Goal: Task Accomplishment & Management: Manage account settings

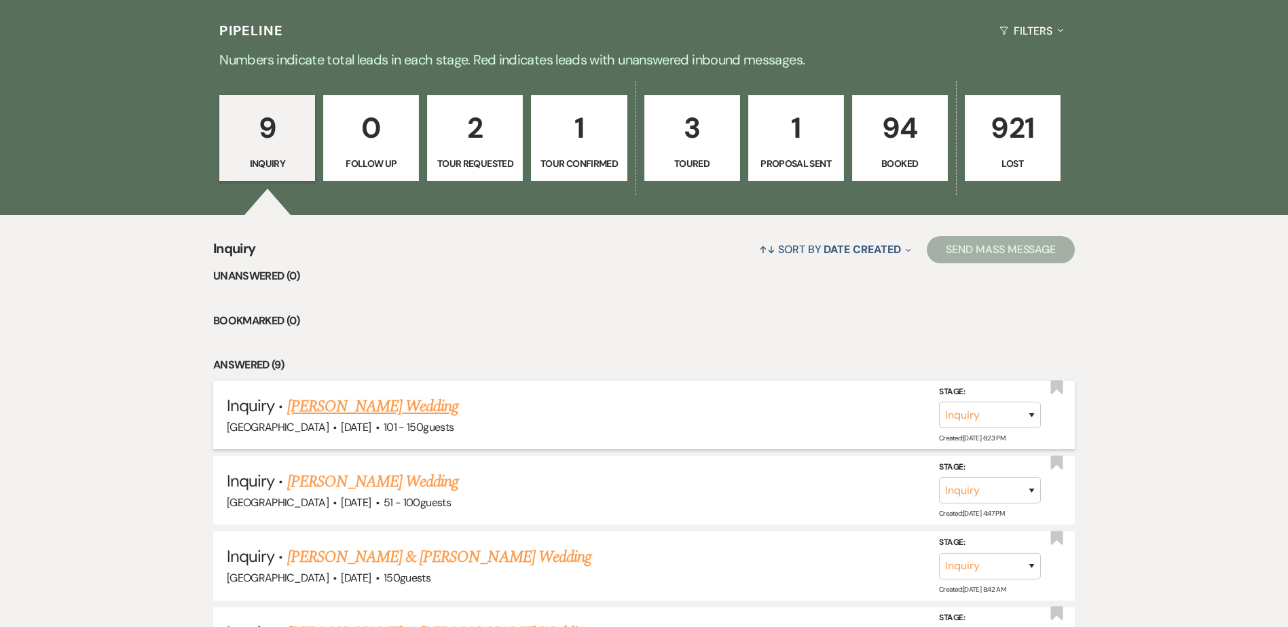
scroll to position [338, 0]
click at [361, 406] on link "[PERSON_NAME] Wedding" at bounding box center [373, 406] width 172 height 24
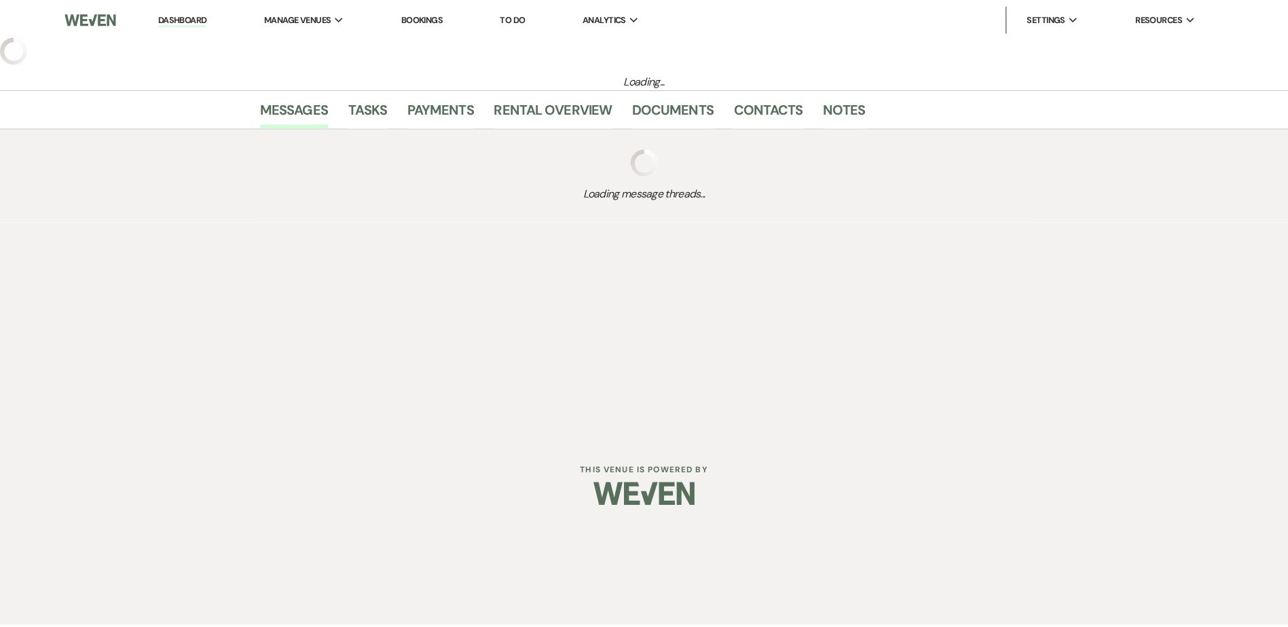
select select "2"
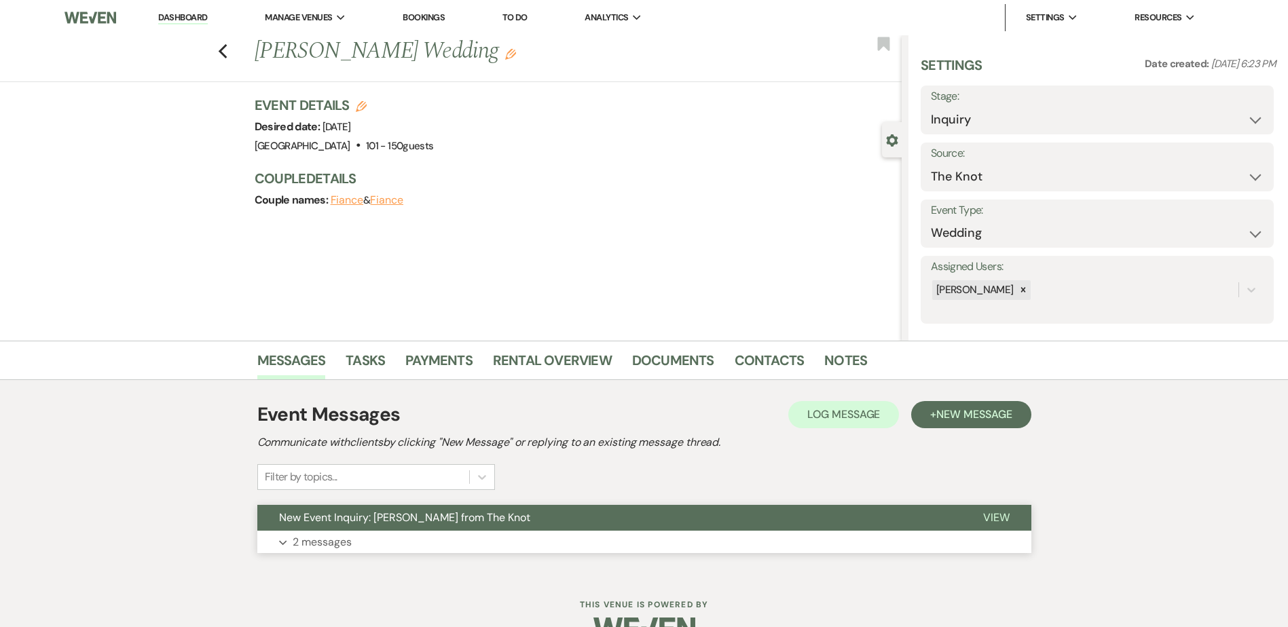
click at [385, 521] on span "New Event Inquiry: [PERSON_NAME] from The Knot" at bounding box center [404, 517] width 251 height 14
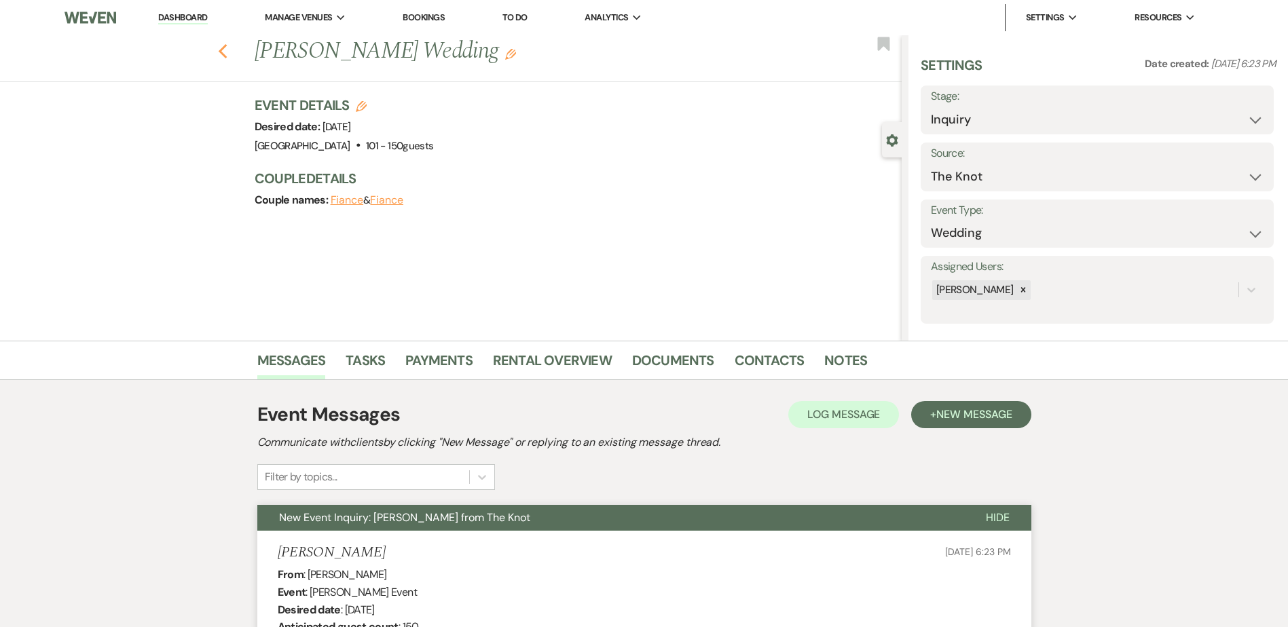
click at [223, 48] on icon "Previous" at bounding box center [223, 51] width 10 height 16
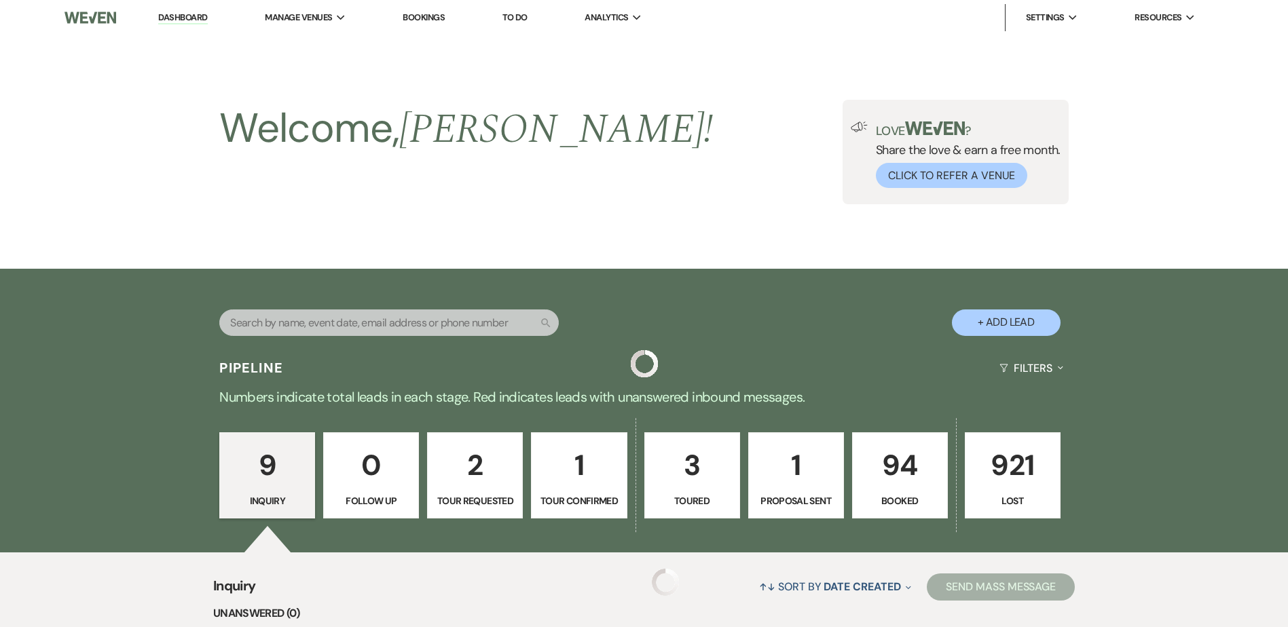
scroll to position [339, 0]
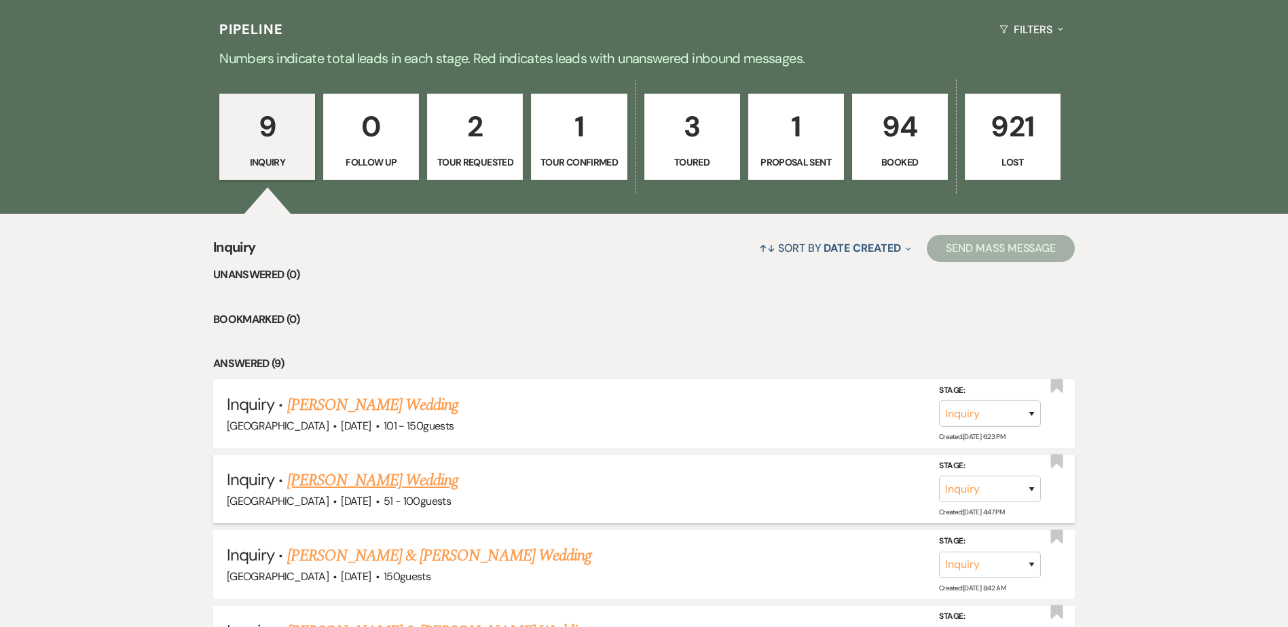
click at [400, 482] on link "[PERSON_NAME] Wedding" at bounding box center [373, 480] width 172 height 24
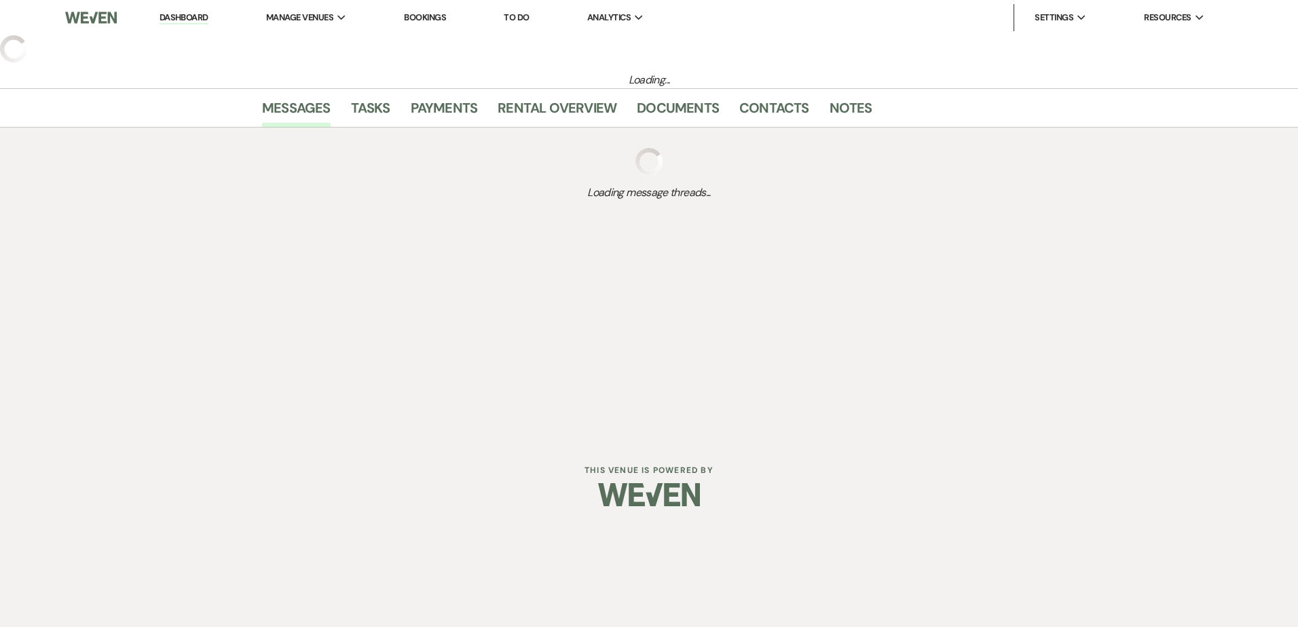
select select "2"
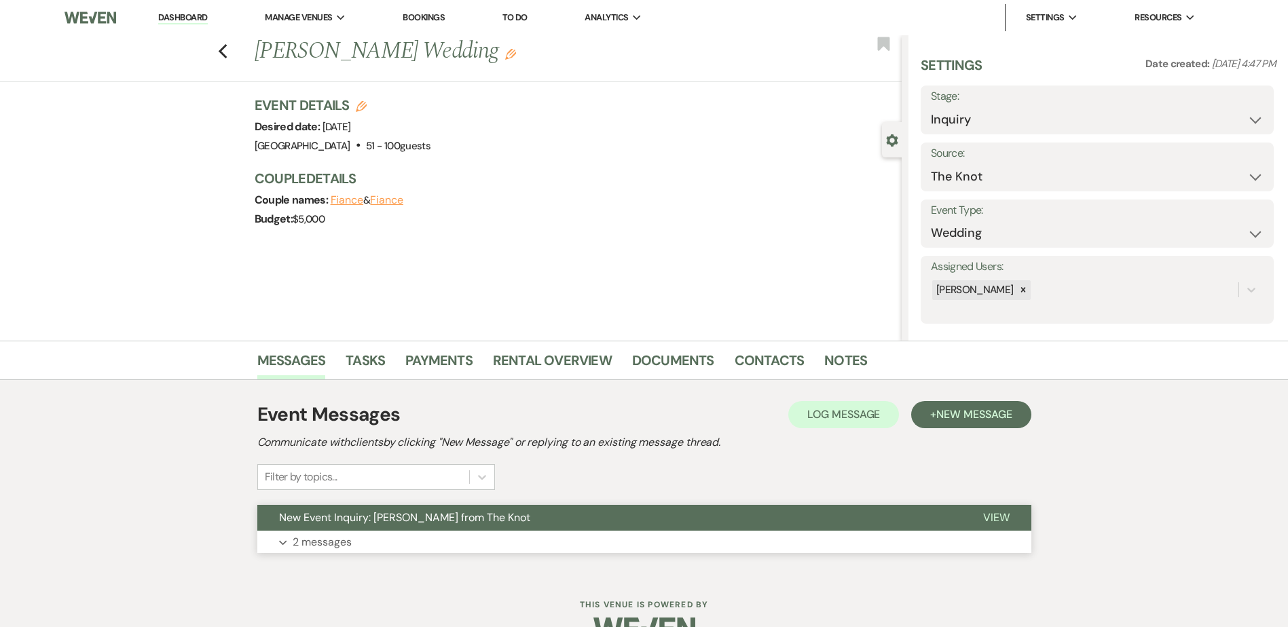
click at [405, 512] on span "New Event Inquiry: [PERSON_NAME] from The Knot" at bounding box center [404, 517] width 251 height 14
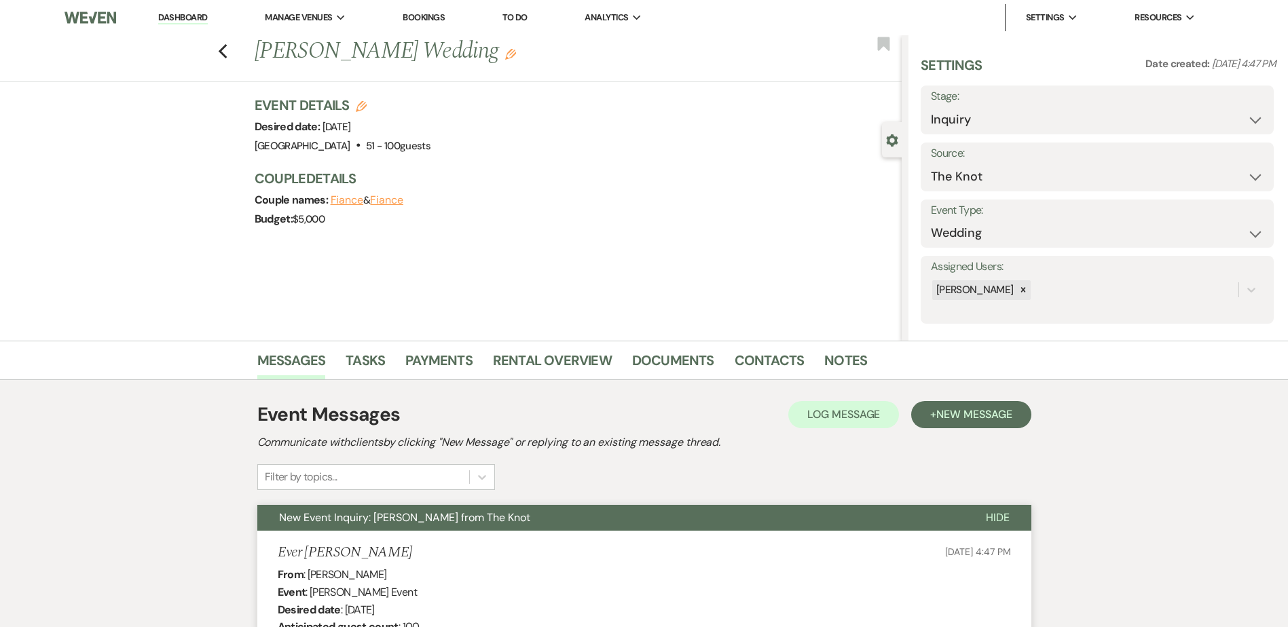
click at [195, 16] on link "Dashboard" at bounding box center [182, 18] width 49 height 13
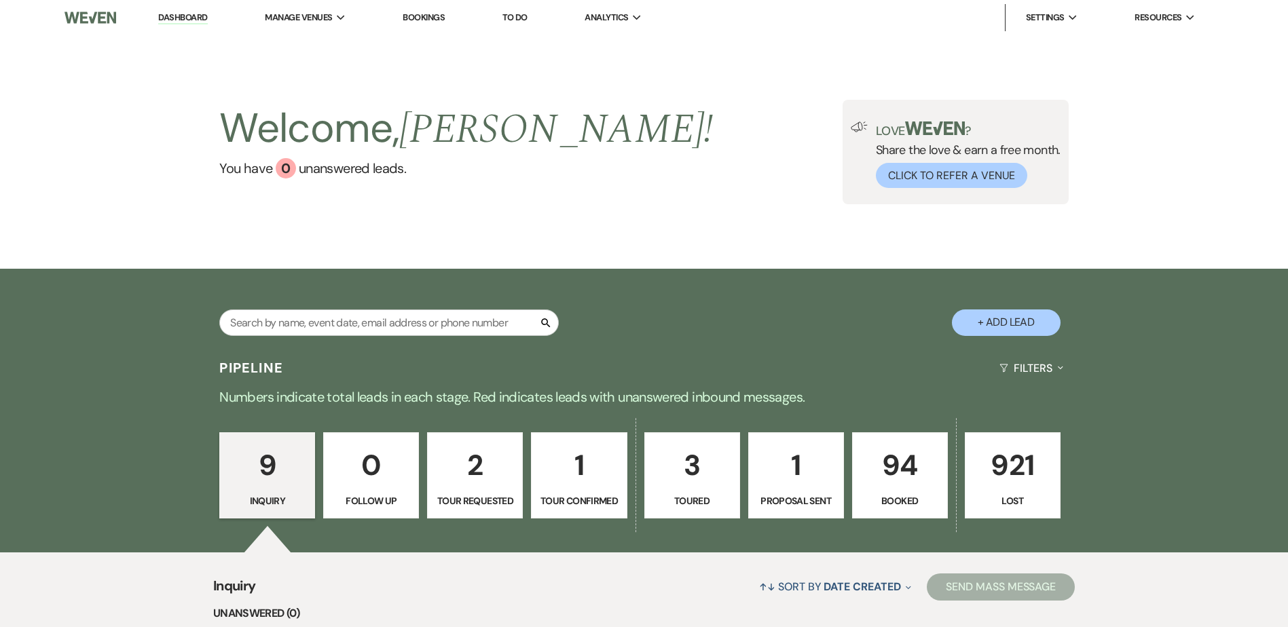
click at [493, 499] on p "Tour Requested" at bounding box center [475, 500] width 78 height 15
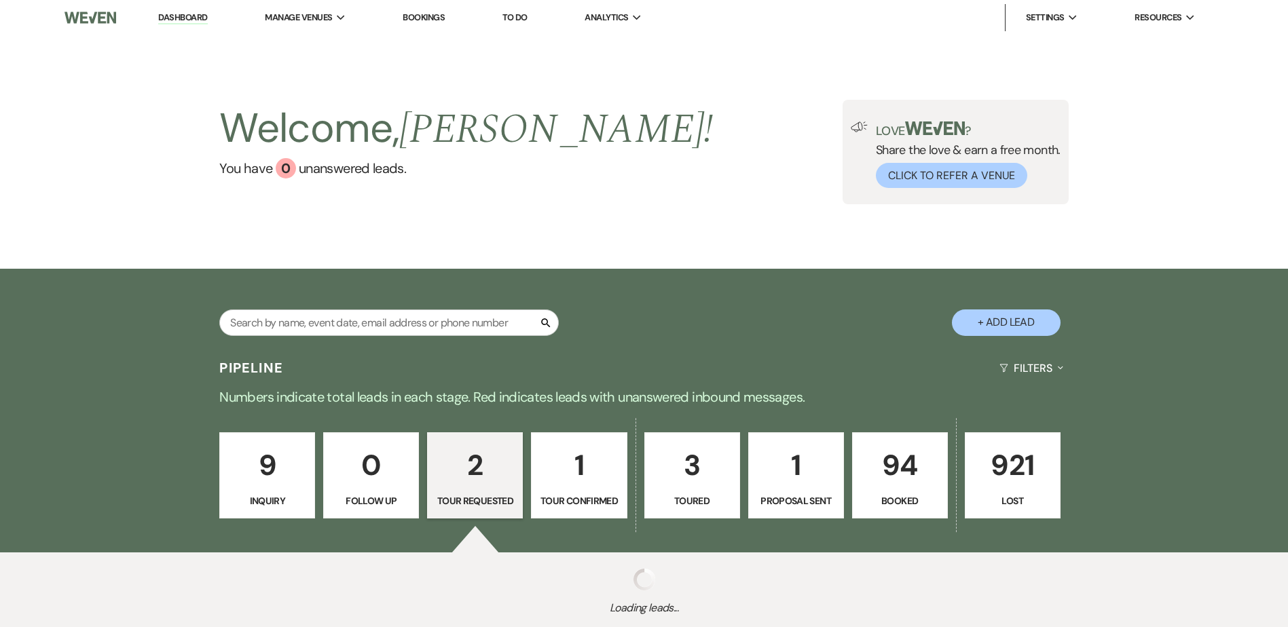
select select "2"
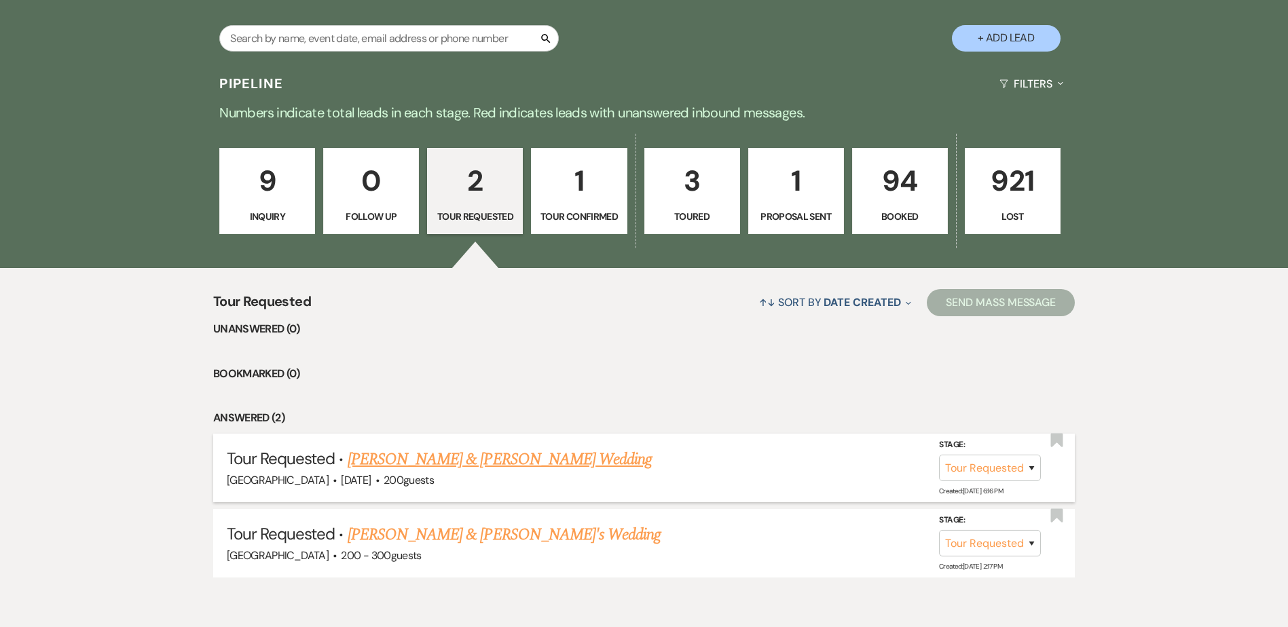
scroll to position [345, 0]
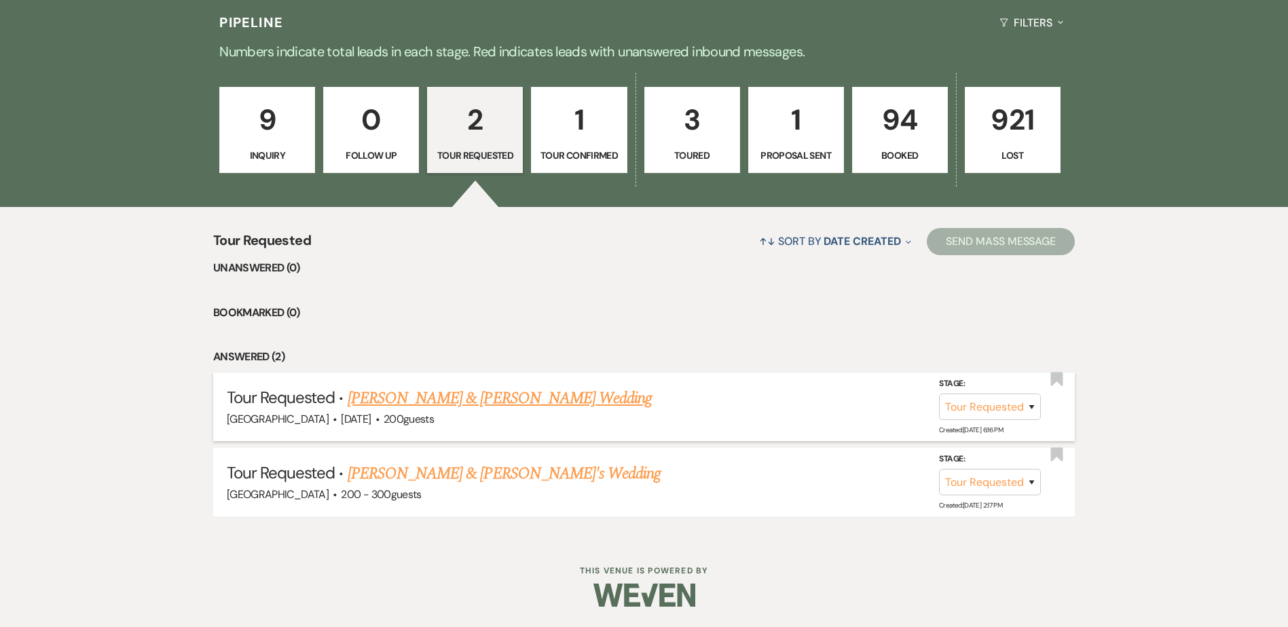
click at [476, 396] on link "[PERSON_NAME] & [PERSON_NAME] Wedding" at bounding box center [500, 398] width 304 height 24
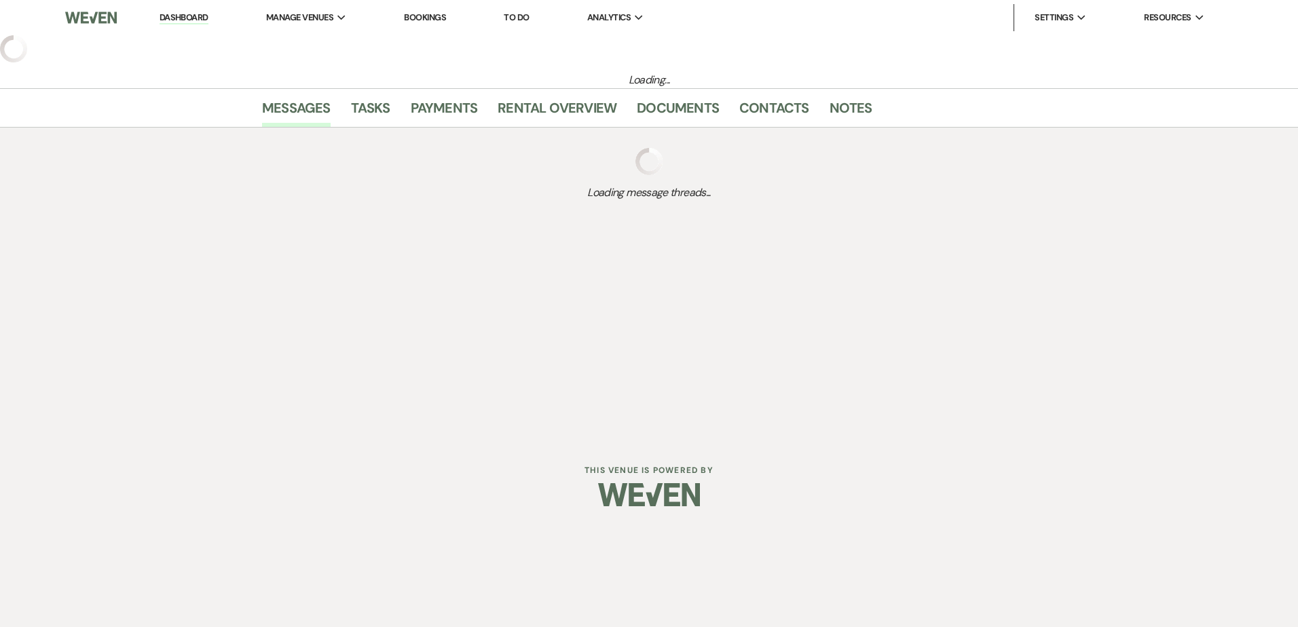
select select "2"
select select "5"
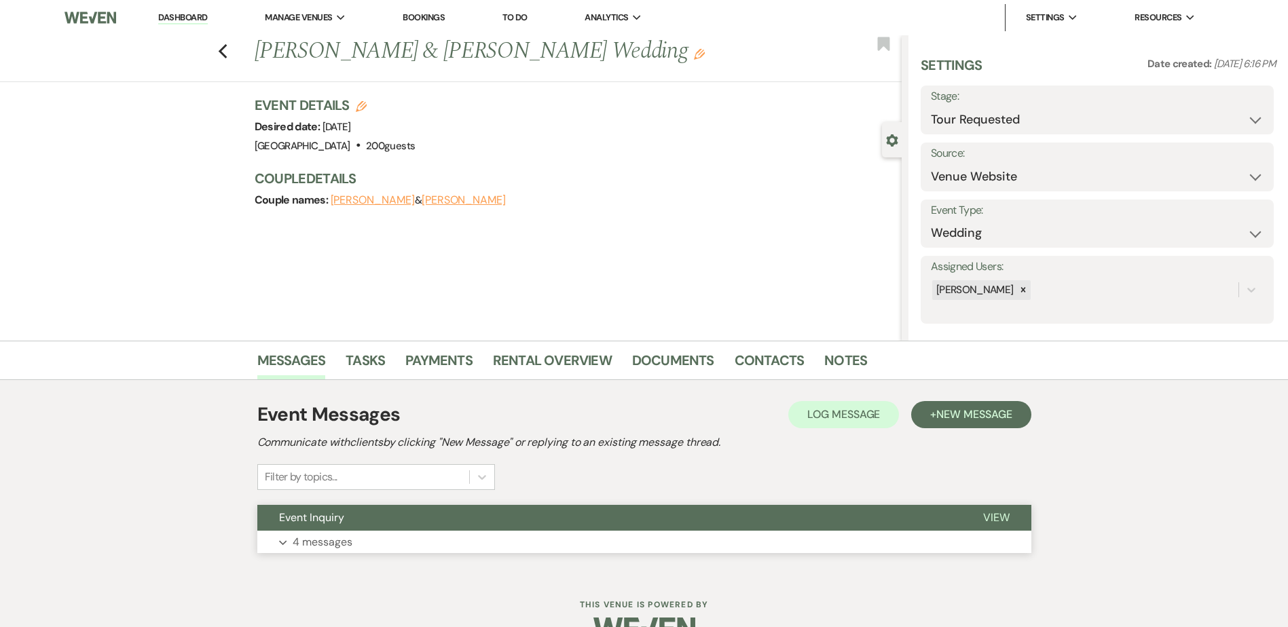
click at [472, 514] on button "Event Inquiry" at bounding box center [609, 518] width 704 height 26
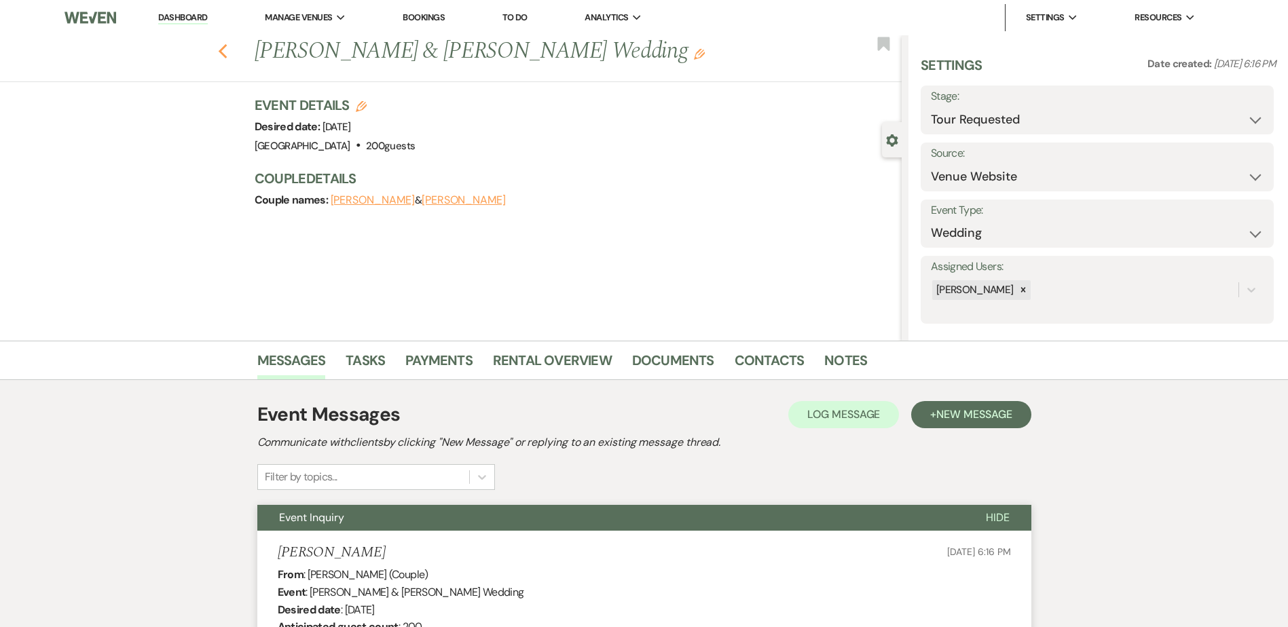
click at [228, 54] on icon "Previous" at bounding box center [223, 51] width 10 height 16
select select "2"
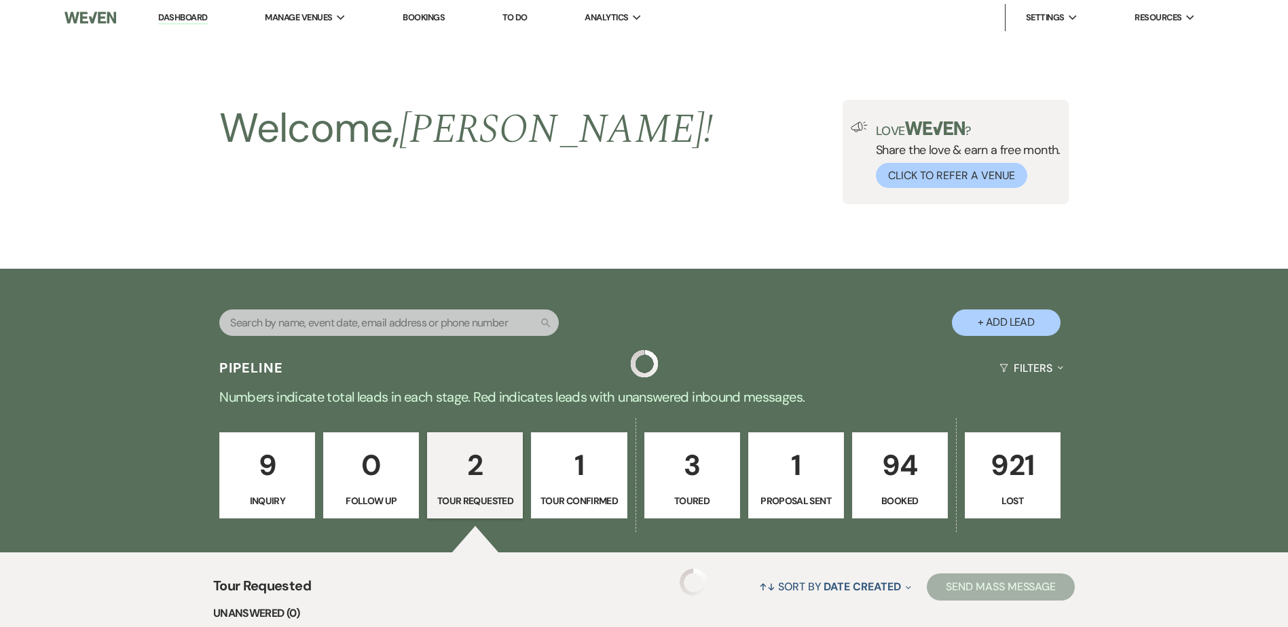
scroll to position [345, 0]
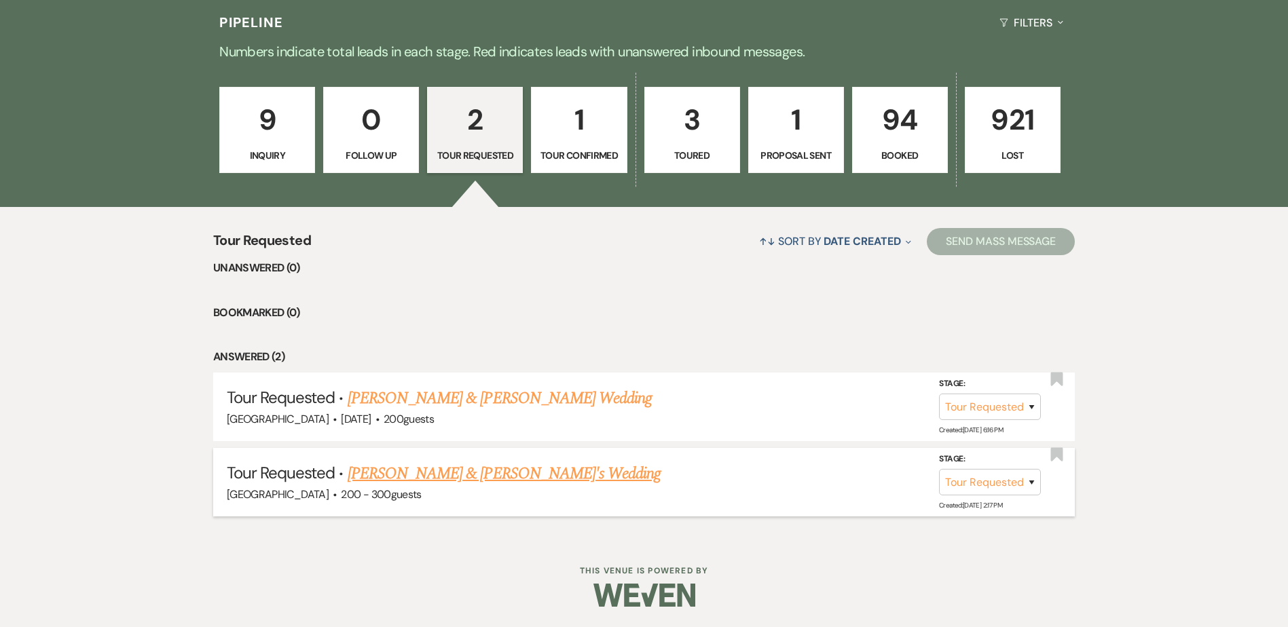
click at [428, 478] on link "[PERSON_NAME] & [PERSON_NAME]'s Wedding" at bounding box center [505, 474] width 314 height 24
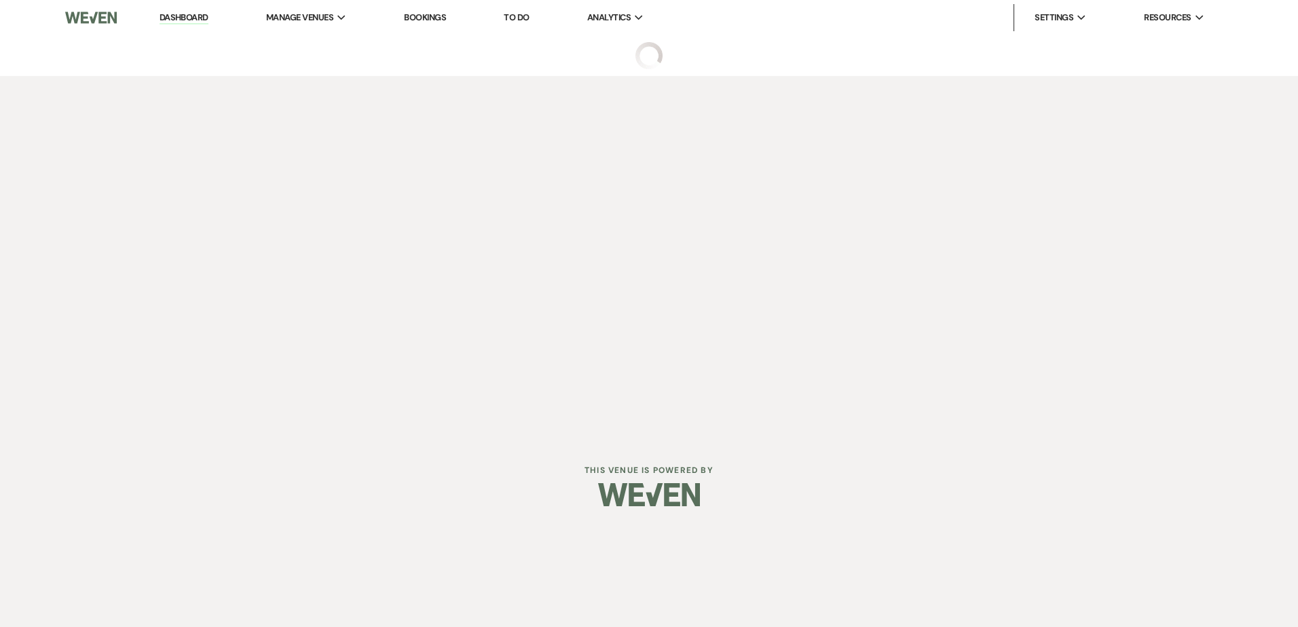
select select "2"
select select "5"
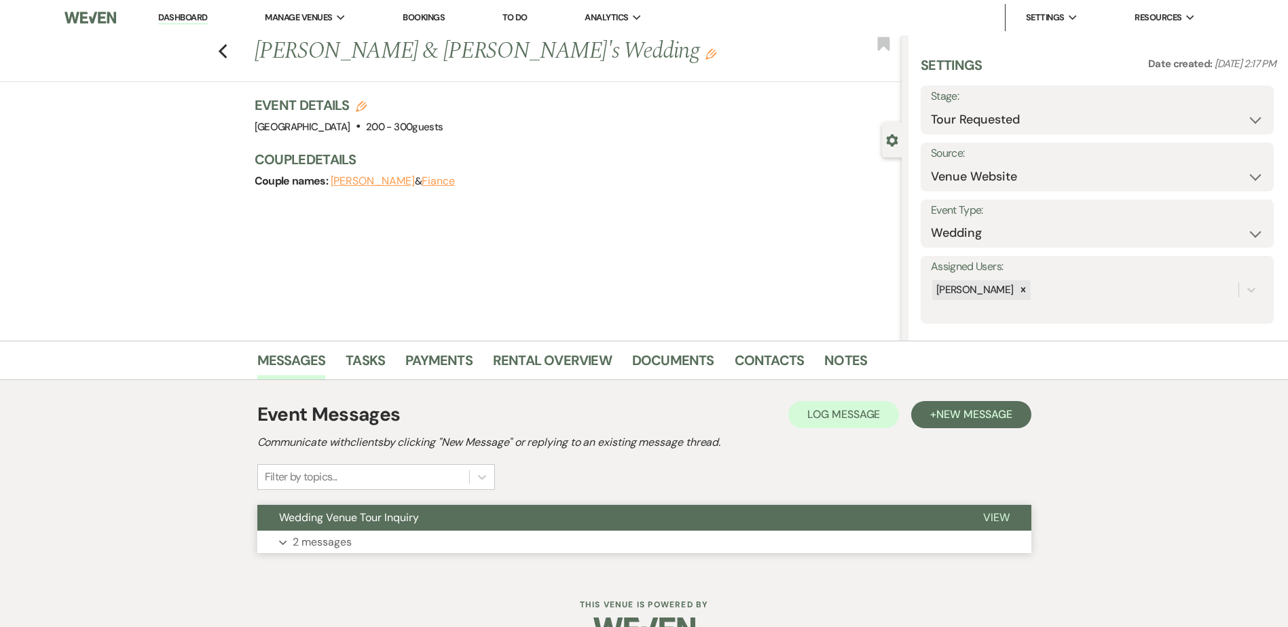
click at [447, 514] on button "Wedding Venue Tour Inquiry" at bounding box center [609, 518] width 704 height 26
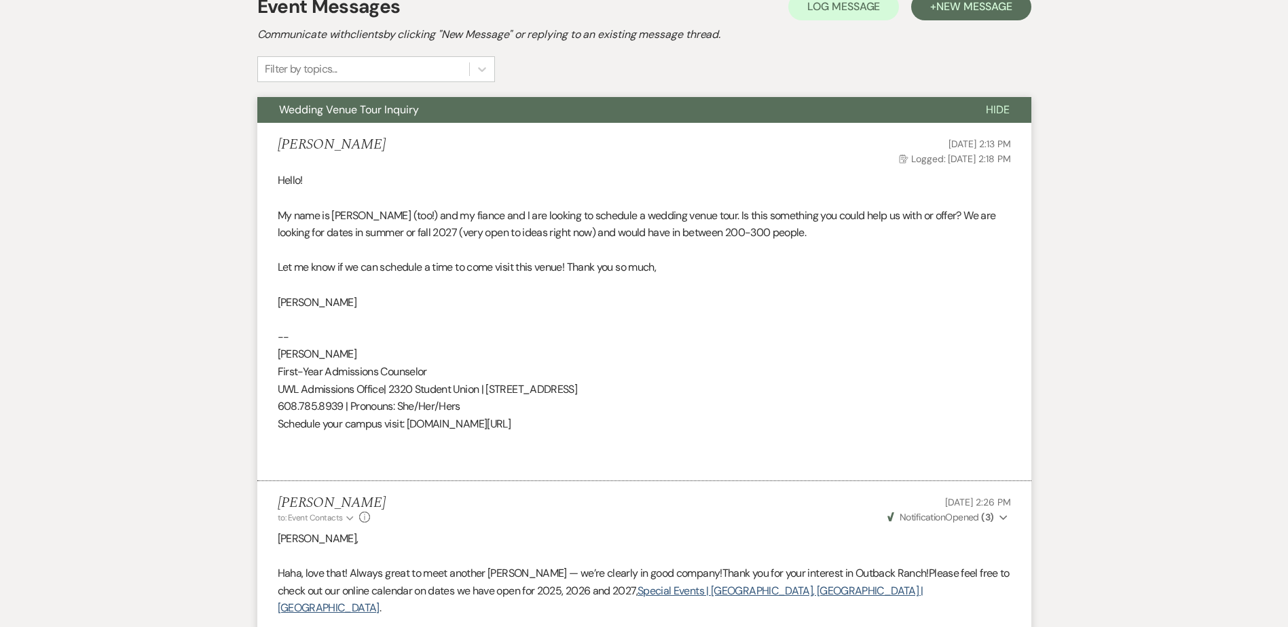
scroll to position [407, 0]
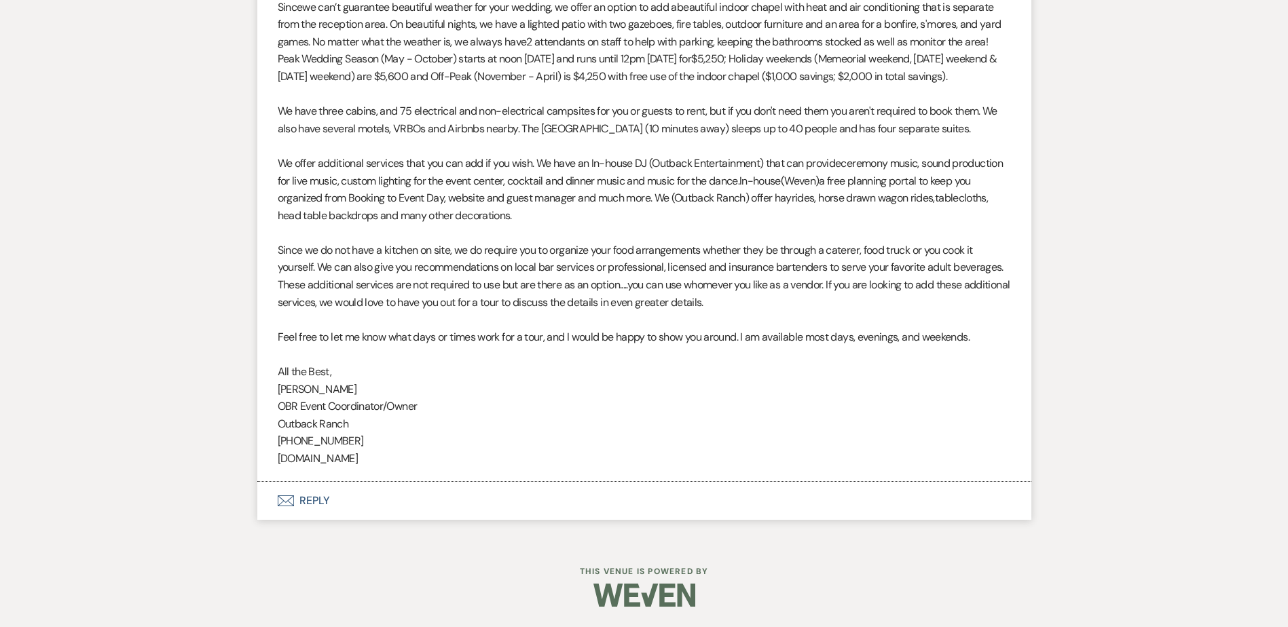
click at [353, 491] on button "Envelope Reply" at bounding box center [644, 501] width 774 height 38
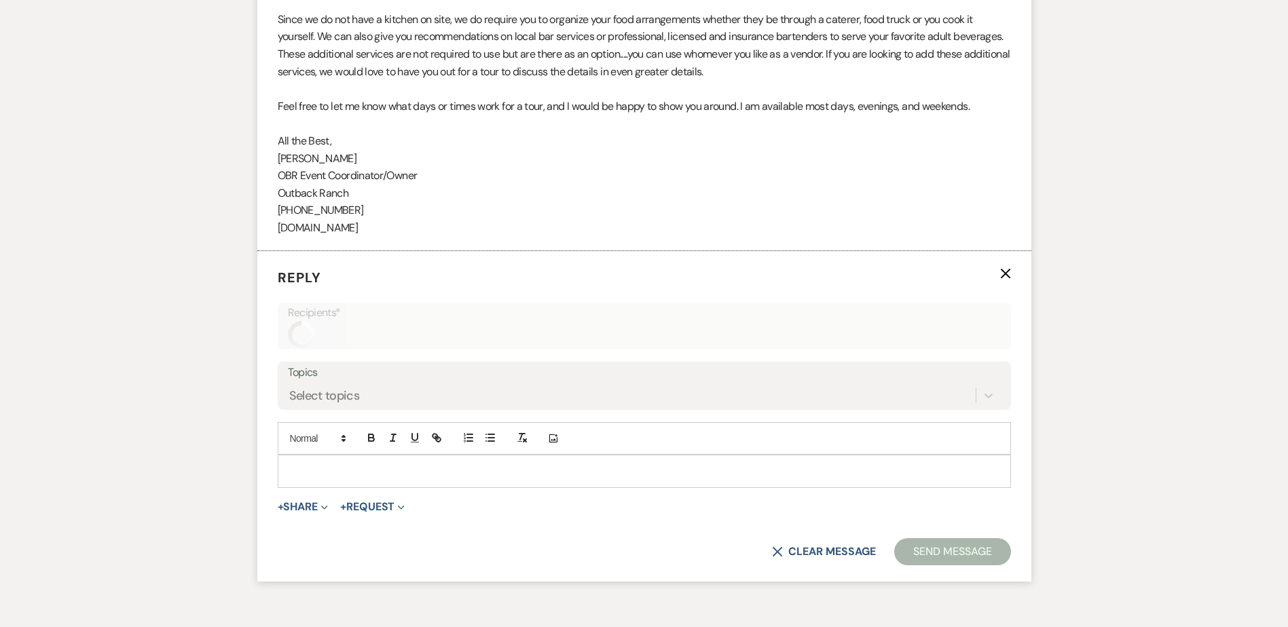
scroll to position [1425, 0]
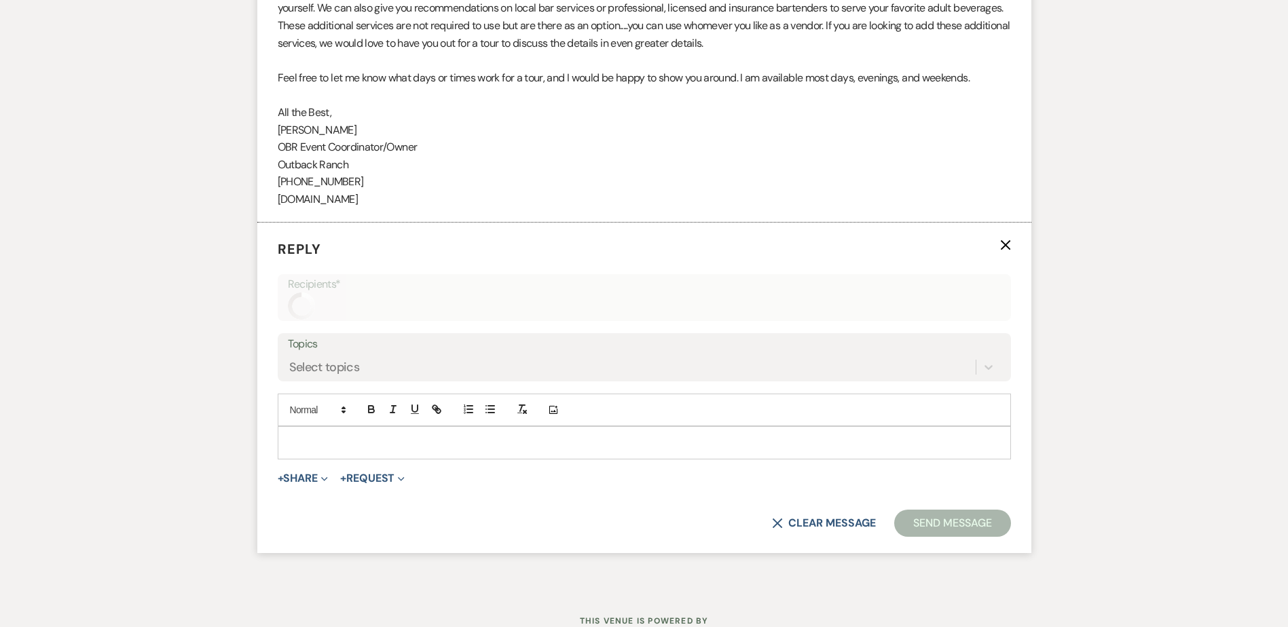
click at [348, 441] on p at bounding box center [643, 442] width 711 height 15
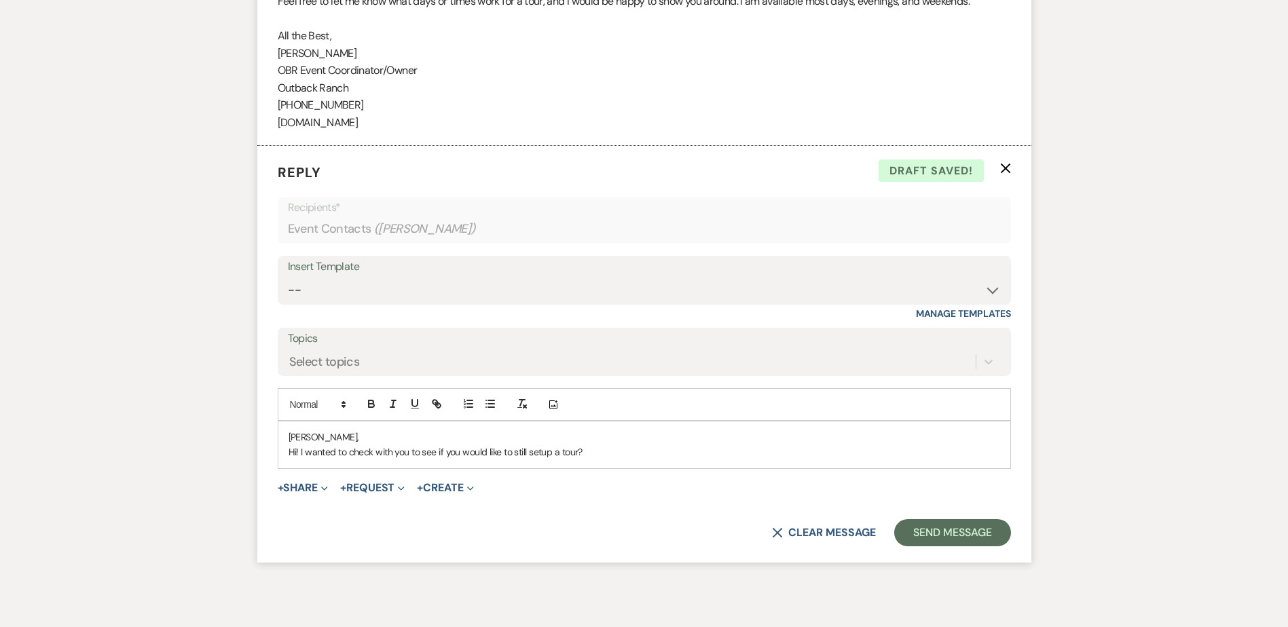
scroll to position [1561, 0]
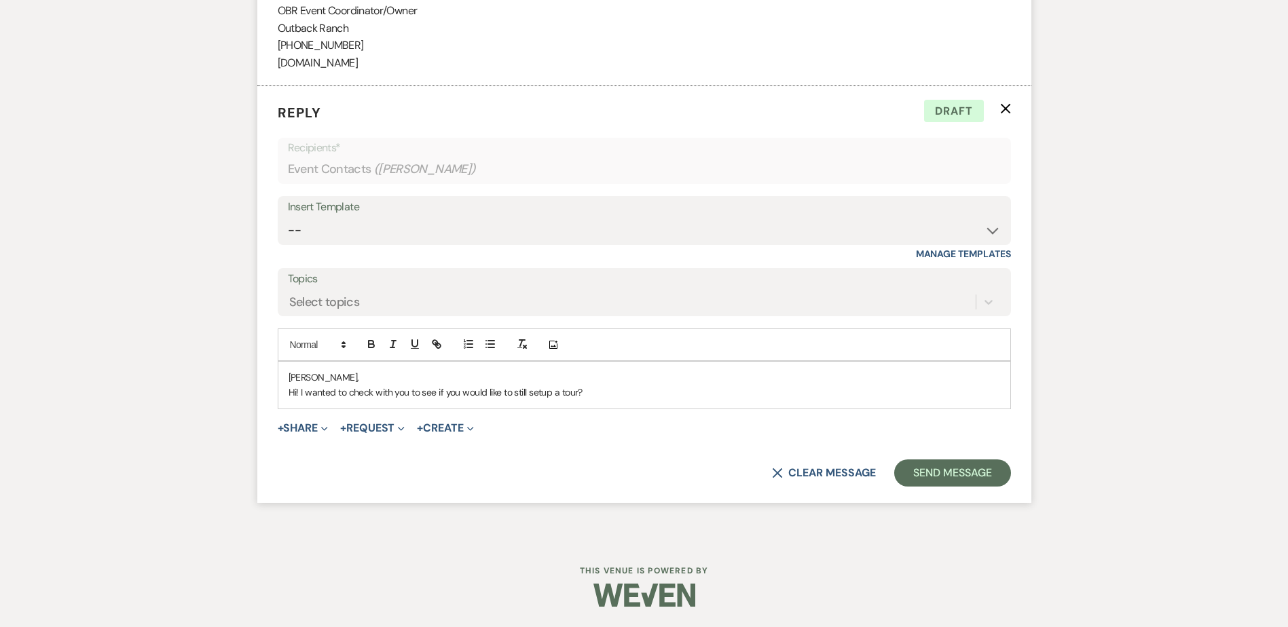
drag, startPoint x: 489, startPoint y: 390, endPoint x: 502, endPoint y: 411, distance: 24.5
click at [490, 391] on p "Hi! I wanted to check with you to see if you would like to still setup a tour?" at bounding box center [643, 392] width 711 height 15
click at [636, 398] on p "Hi! I wanted to check with you to see if you would still like to still setup a …" at bounding box center [643, 392] width 711 height 15
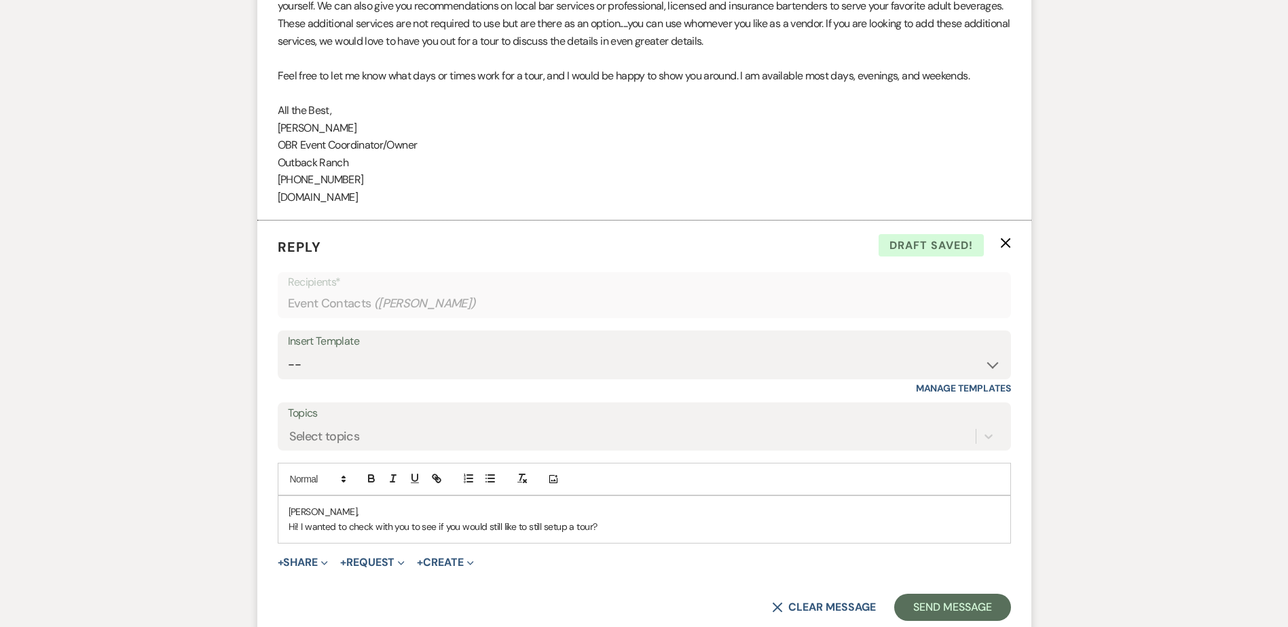
scroll to position [1426, 0]
drag, startPoint x: 746, startPoint y: 76, endPoint x: 986, endPoint y: 75, distance: 240.3
click at [986, 75] on p "Feel free to let me know what days or times work for a tour, and I would be hap…" at bounding box center [644, 77] width 733 height 18
drag, startPoint x: 986, startPoint y: 75, endPoint x: 960, endPoint y: 77, distance: 26.5
copy span "I am available most days, evenings, and weekends."
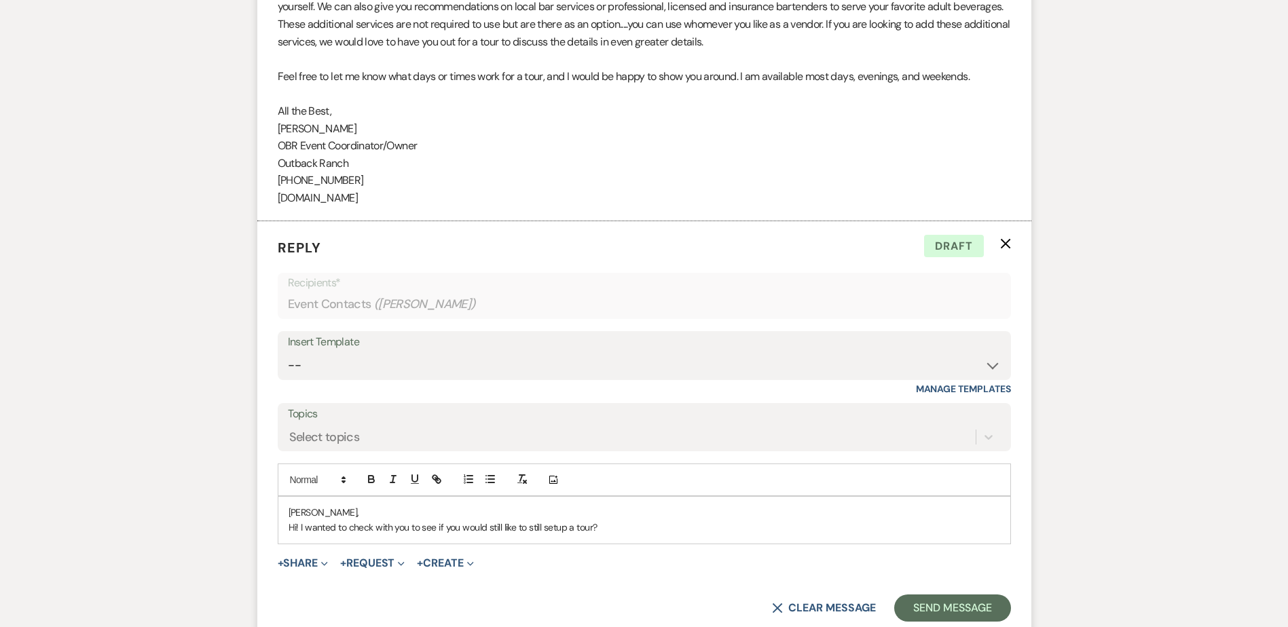
click at [643, 526] on p "Hi! I wanted to check with you to see if you would still like to still setup a …" at bounding box center [643, 527] width 711 height 15
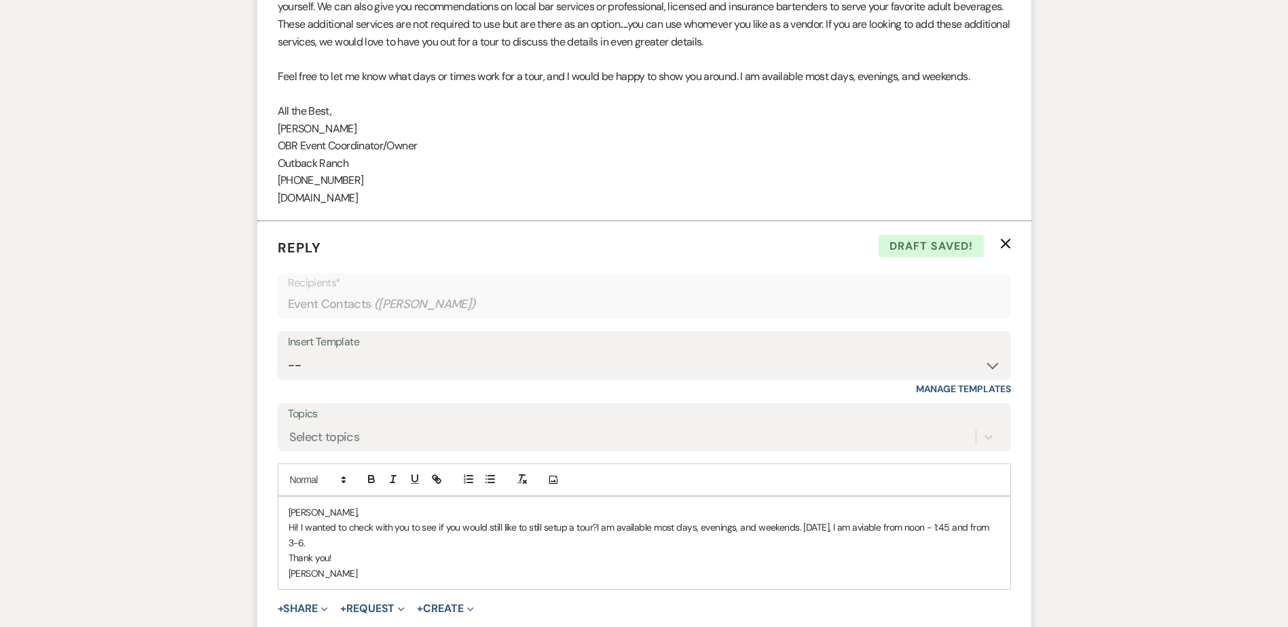
drag, startPoint x: 880, startPoint y: 531, endPoint x: 883, endPoint y: 542, distance: 11.4
click at [881, 538] on p "Hi! I wanted to check with you to see if you would still like to still setup a …" at bounding box center [643, 535] width 711 height 31
click at [884, 529] on span "I am available most days, evenings, and weekends. [DATE], I am aviable from noo…" at bounding box center [639, 534] width 703 height 27
click at [884, 551] on p "Thank you!" at bounding box center [643, 557] width 711 height 15
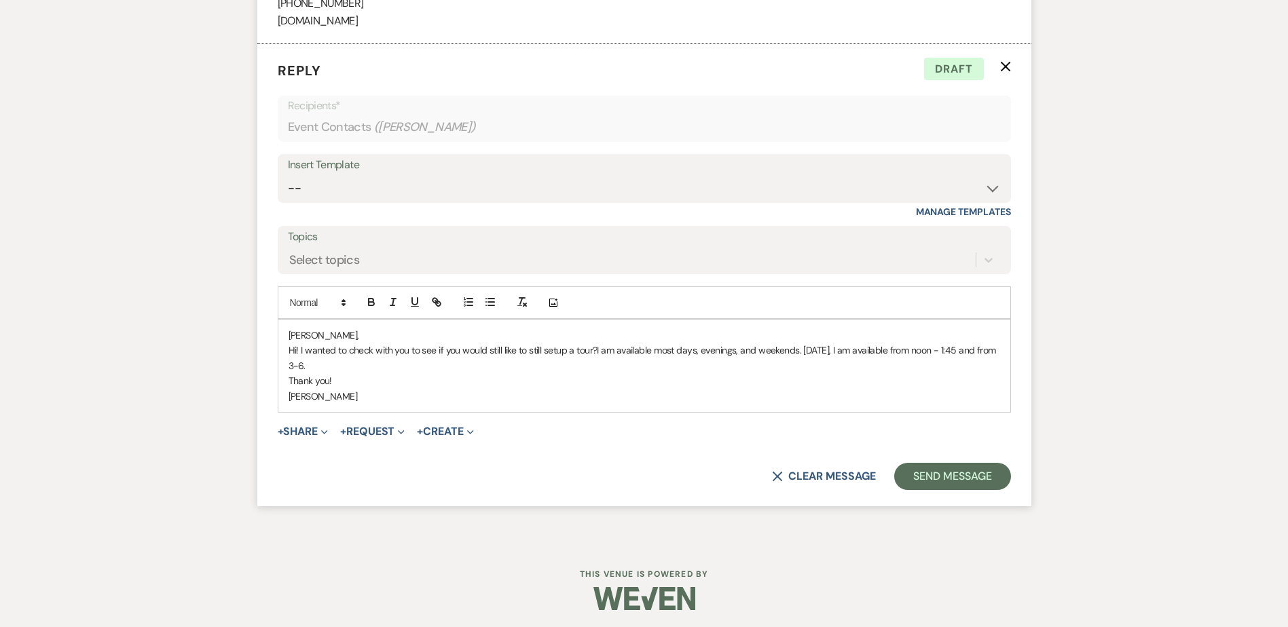
scroll to position [1607, 0]
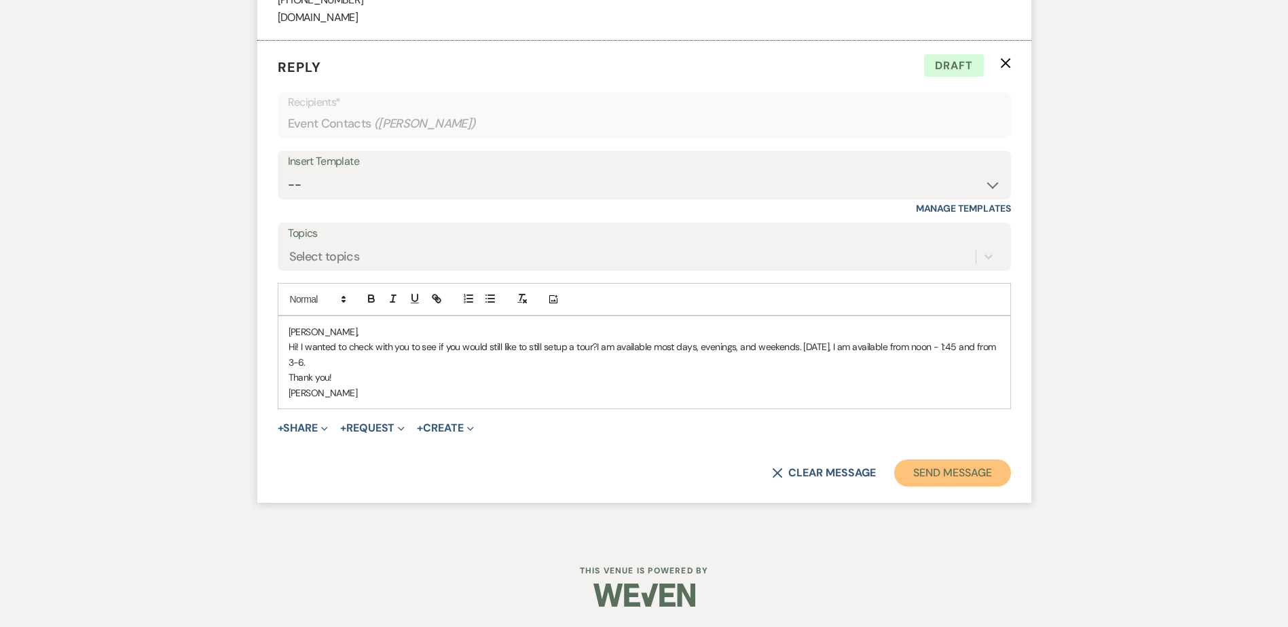
click at [933, 469] on button "Send Message" at bounding box center [952, 473] width 116 height 27
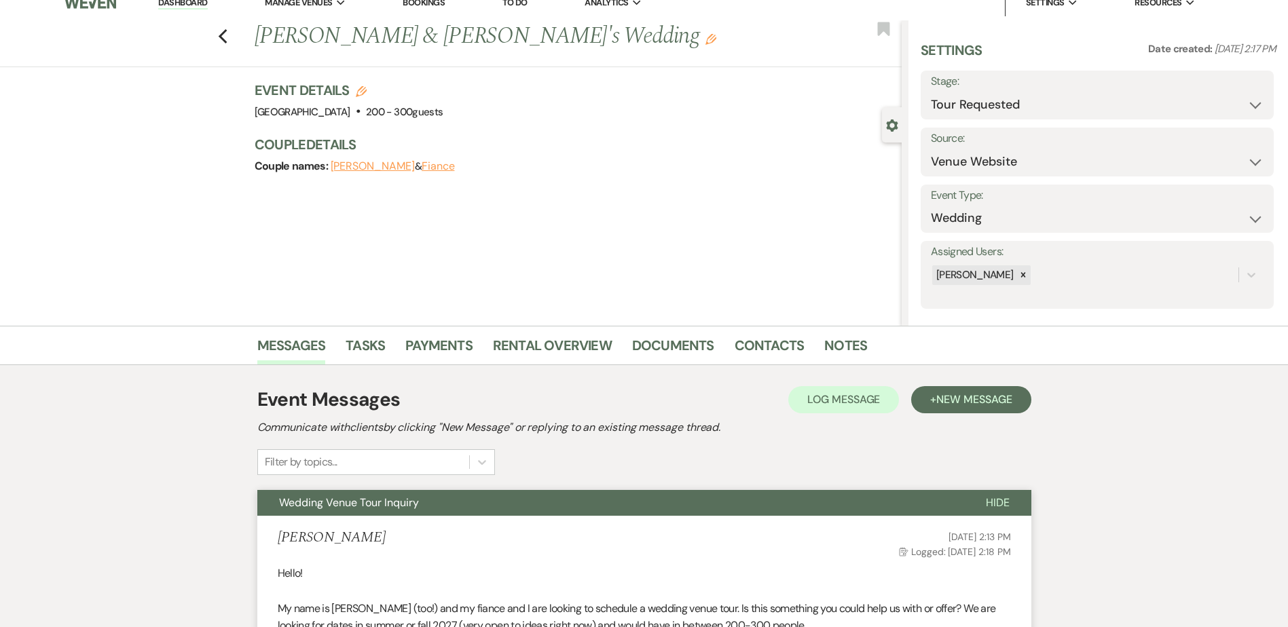
scroll to position [0, 0]
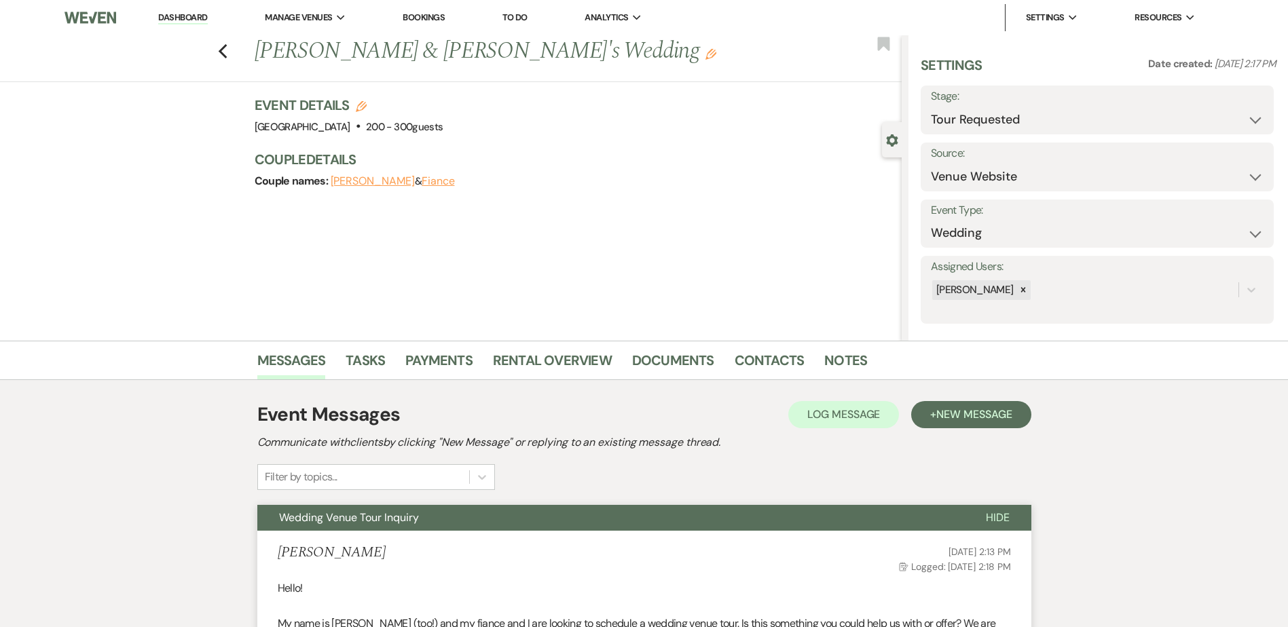
click at [201, 15] on link "Dashboard" at bounding box center [182, 18] width 49 height 13
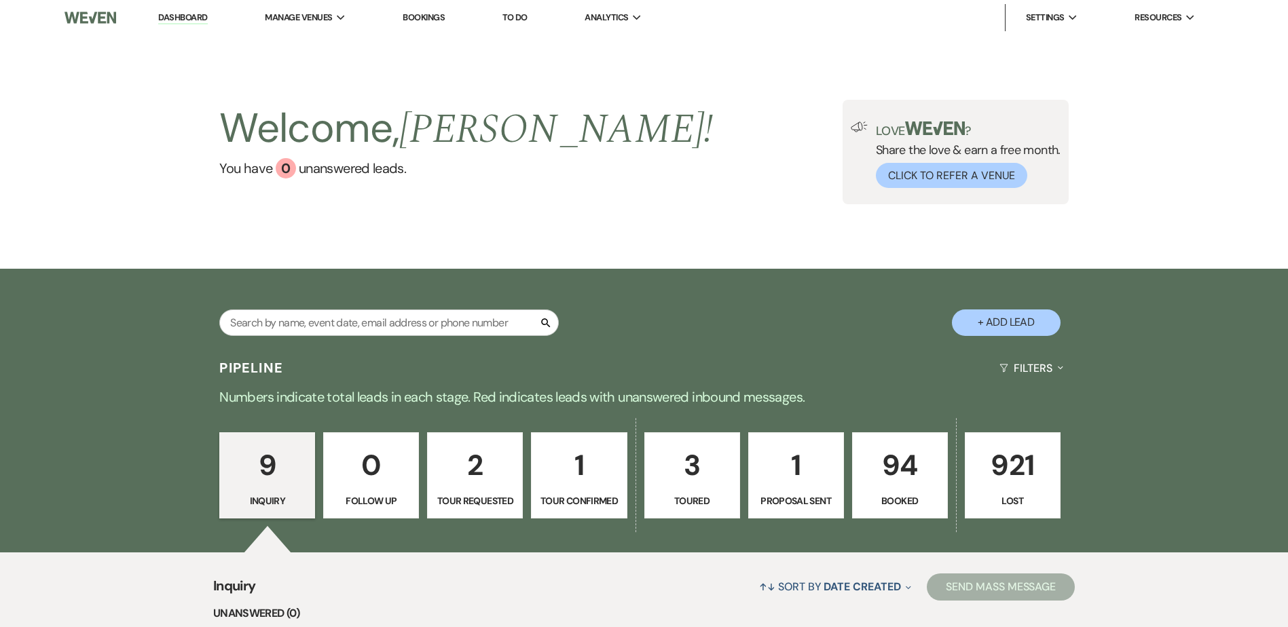
click at [681, 451] on p "3" at bounding box center [692, 465] width 78 height 45
select select "5"
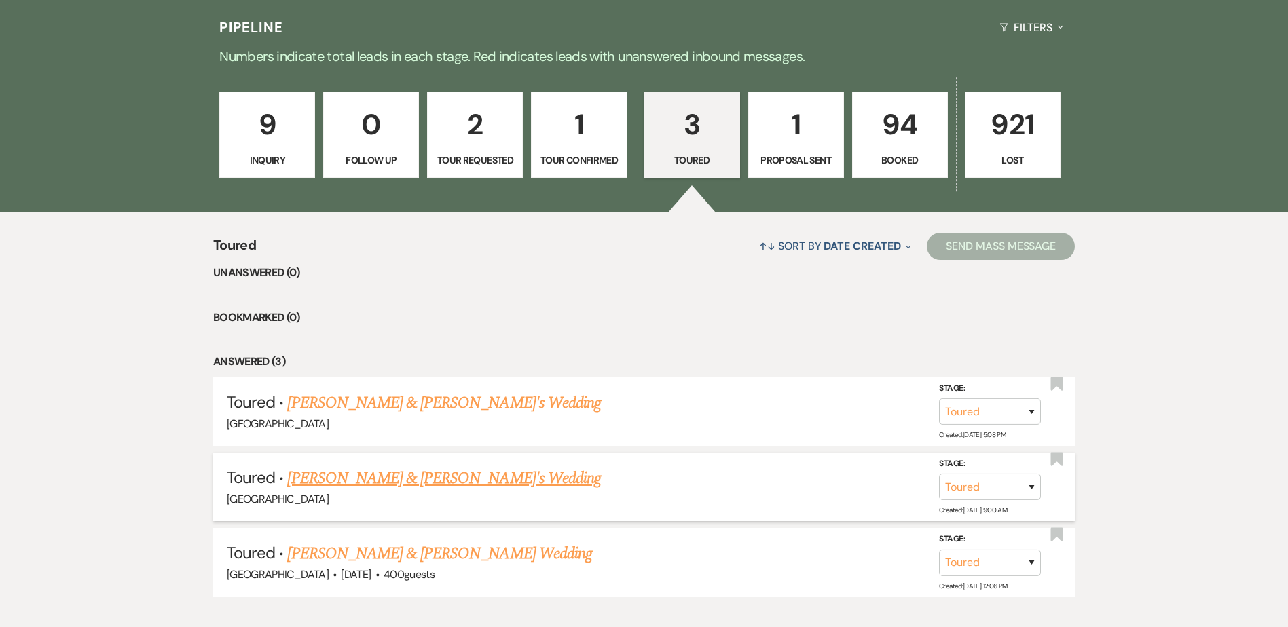
scroll to position [340, 0]
click at [798, 126] on p "1" at bounding box center [796, 124] width 78 height 45
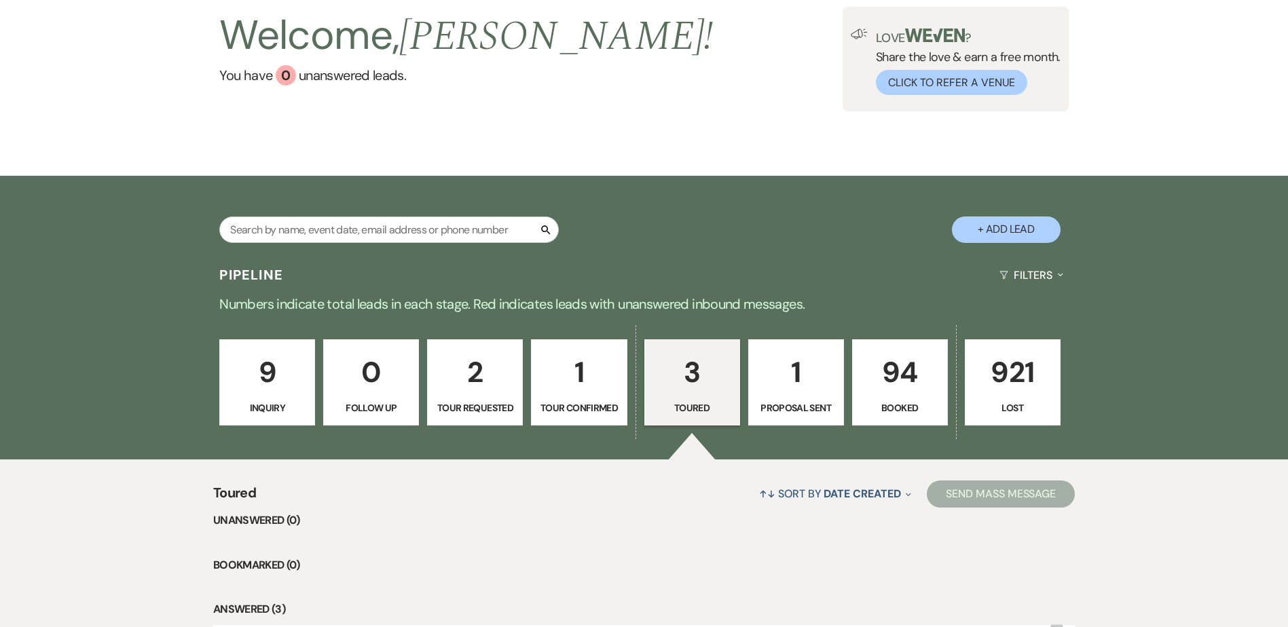
select select "6"
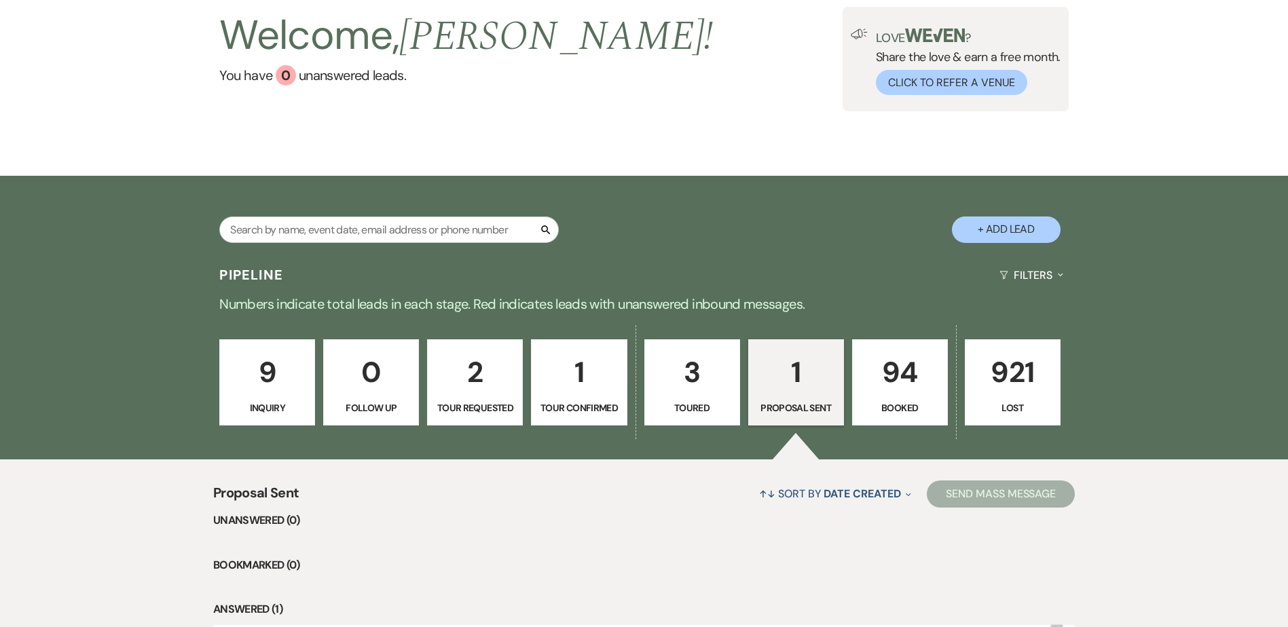
scroll to position [270, 0]
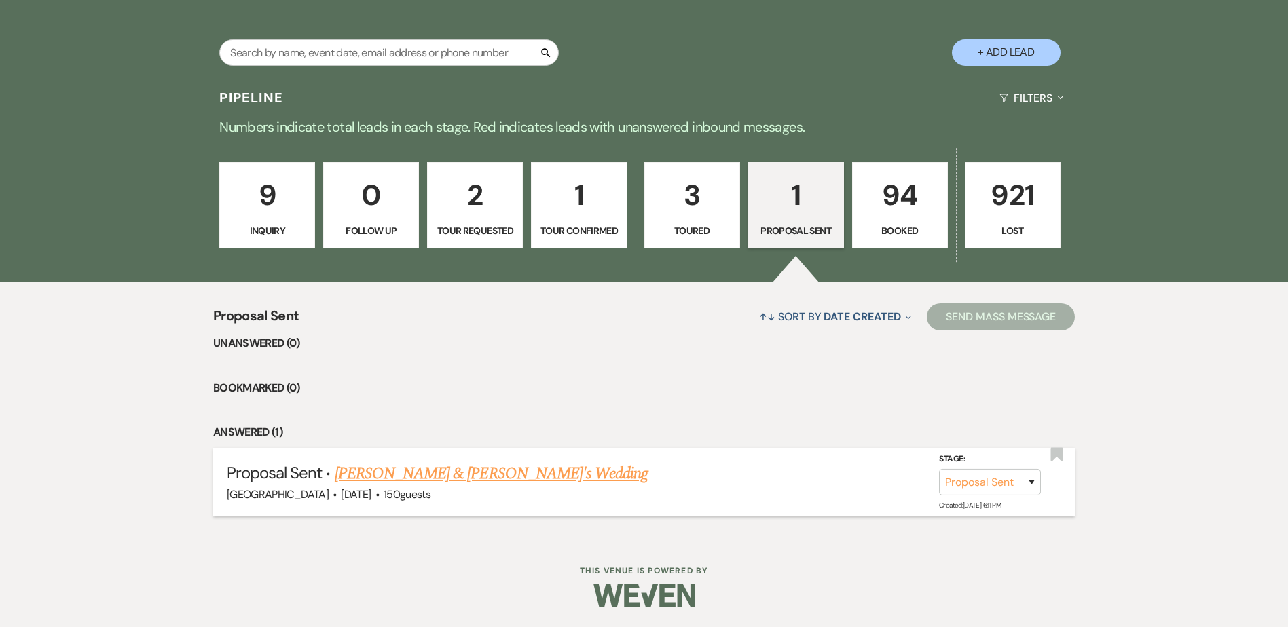
click at [467, 476] on link "[PERSON_NAME] & [PERSON_NAME]'s Wedding" at bounding box center [492, 474] width 314 height 24
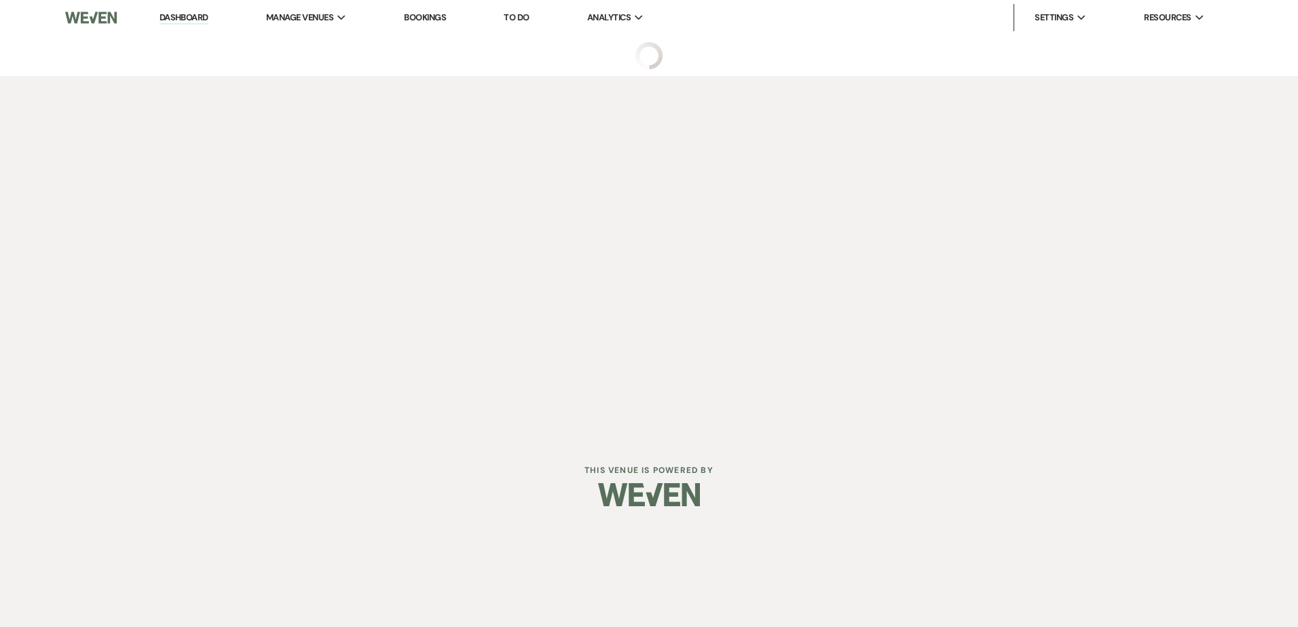
select select "6"
select select "5"
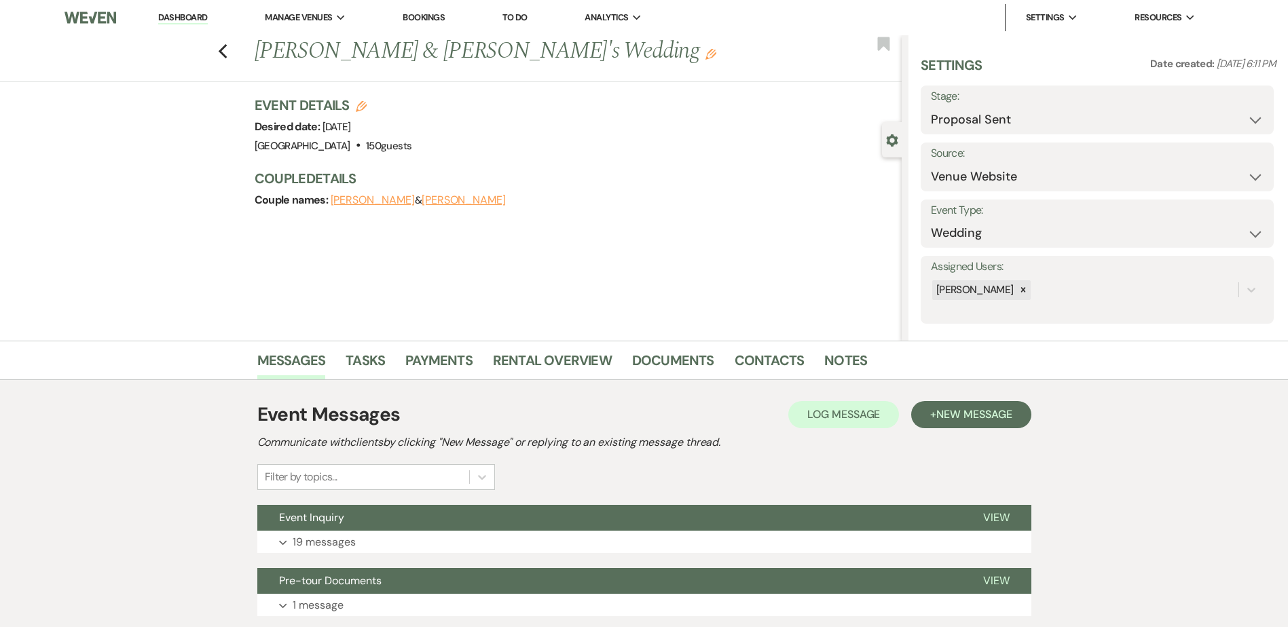
click at [465, 503] on div "Event Messages Log Log Message + New Message Communicate with clients by clicki…" at bounding box center [644, 508] width 774 height 229
click at [465, 510] on button "Event Inquiry" at bounding box center [609, 518] width 704 height 26
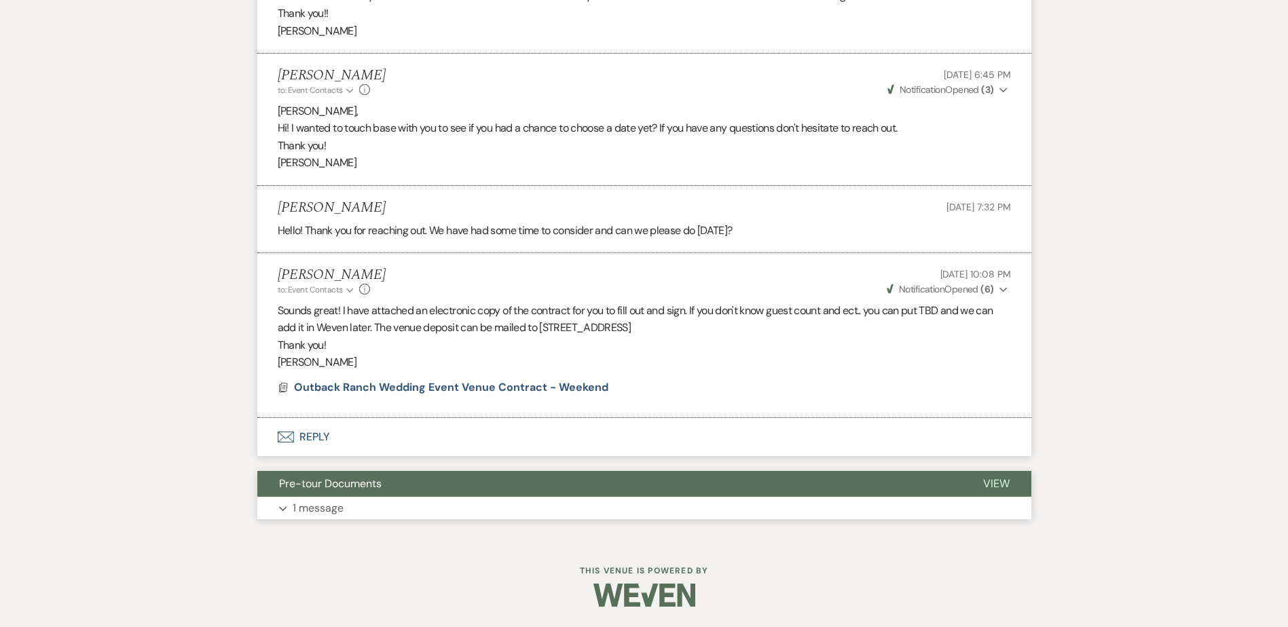
scroll to position [2873, 0]
